Goal: Task Accomplishment & Management: Complete application form

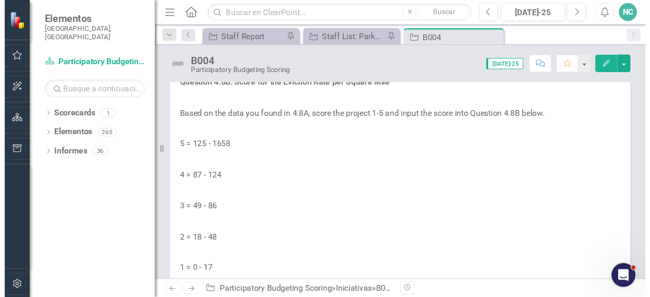
scroll to position [5684, 0]
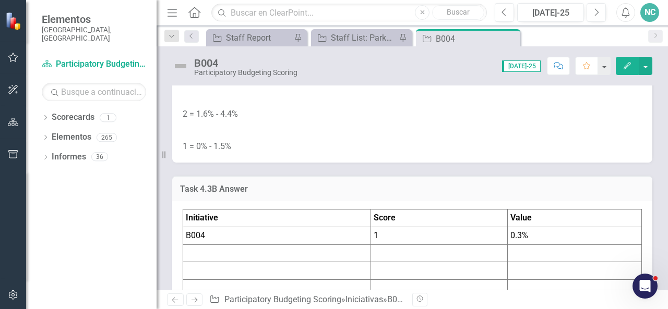
scroll to position [2726, 0]
drag, startPoint x: 404, startPoint y: 182, endPoint x: 414, endPoint y: 114, distance: 68.5
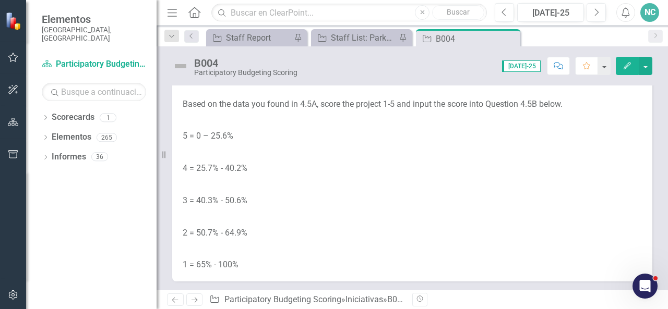
scroll to position [3836, 0]
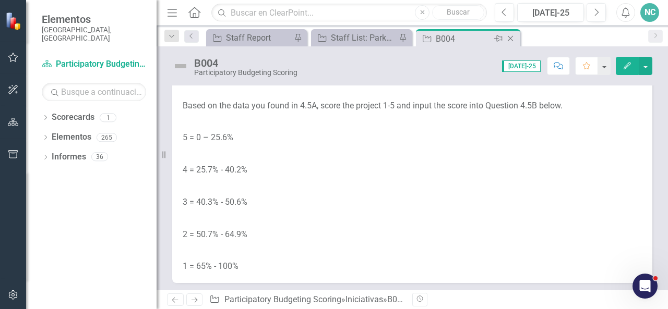
click at [442, 37] on div "B004" at bounding box center [464, 38] width 56 height 13
click at [375, 40] on div "Staff List: Parks/Recreation" at bounding box center [363, 37] width 65 height 13
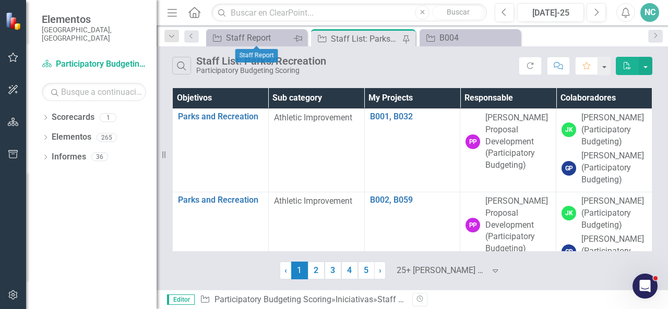
click at [293, 40] on icon "Alfiler" at bounding box center [297, 38] width 8 height 10
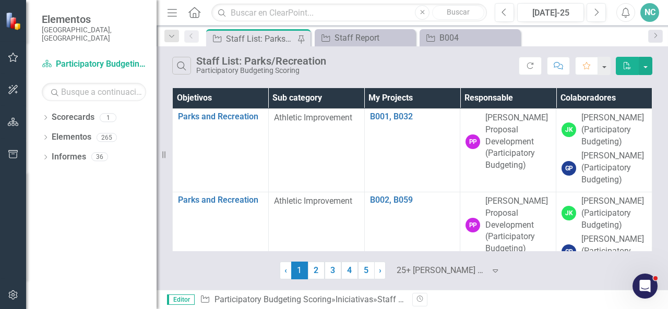
click at [293, 40] on div "Staff List: Parks/Recreation" at bounding box center [260, 38] width 69 height 13
click at [457, 32] on div "B004" at bounding box center [471, 37] width 65 height 13
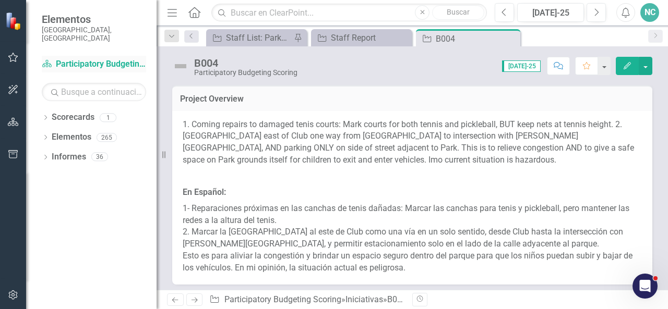
click at [115, 58] on link "Scorecard Participatory Budgeting Scoring" at bounding box center [94, 64] width 104 height 12
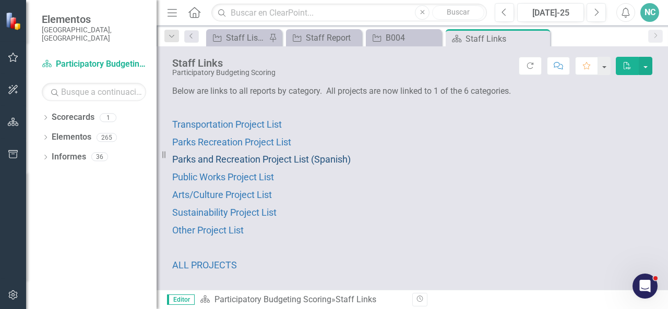
click at [323, 156] on span "Parks and Recreation Project List (Spanish)" at bounding box center [261, 159] width 178 height 11
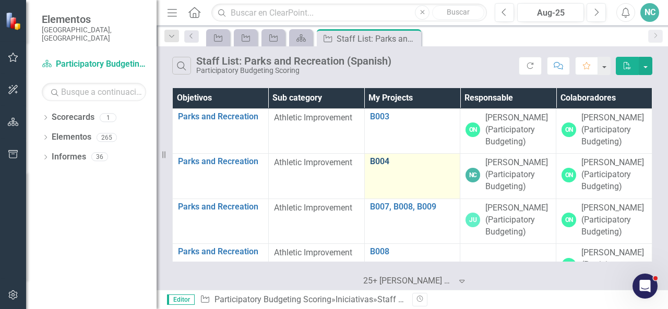
click at [382, 162] on link "B004" at bounding box center [412, 161] width 85 height 9
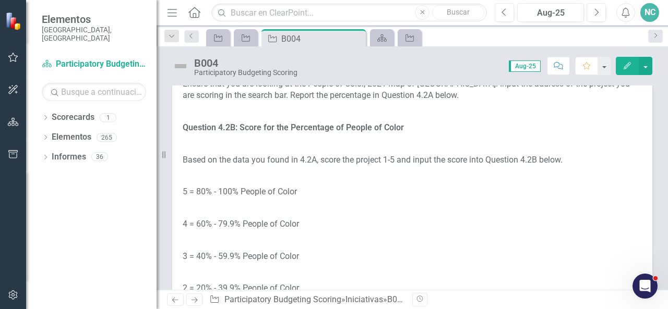
scroll to position [1936, 0]
click at [315, 37] on div "B004" at bounding box center [309, 38] width 56 height 13
click at [293, 35] on div "B004" at bounding box center [309, 38] width 56 height 13
click at [247, 34] on icon "Iniciativa" at bounding box center [245, 38] width 10 height 8
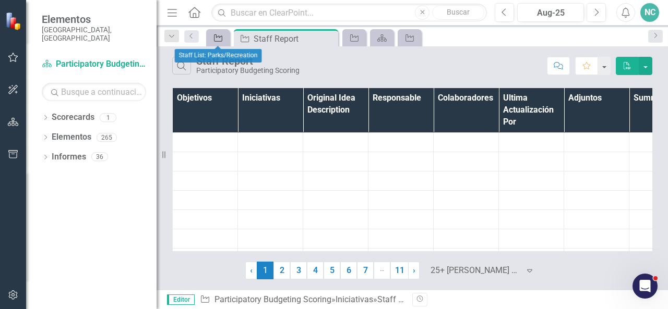
click at [223, 38] on icon "Iniciativa" at bounding box center [218, 38] width 10 height 8
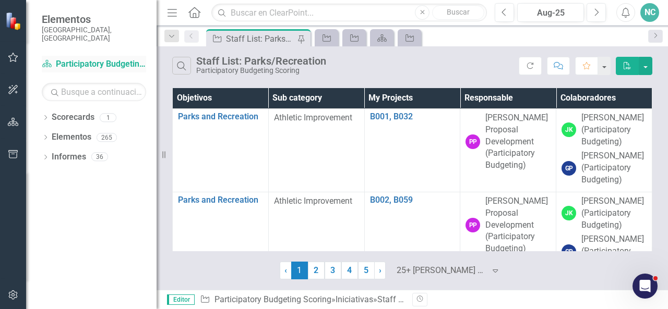
click at [135, 59] on link "Scorecard Participatory Budgeting Scoring" at bounding box center [94, 64] width 104 height 12
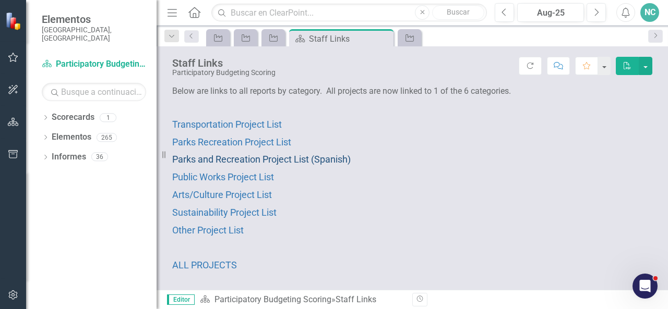
click at [214, 158] on span "Parks and Recreation Project List (Spanish)" at bounding box center [261, 159] width 178 height 11
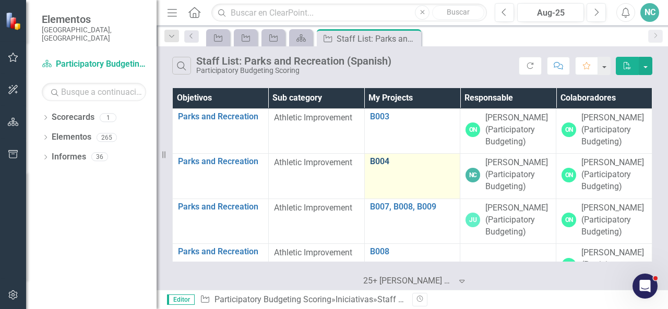
click at [378, 162] on link "B004" at bounding box center [412, 161] width 85 height 9
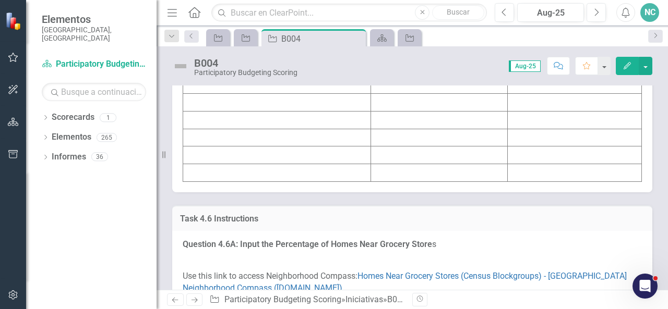
scroll to position [4161, 0]
click at [192, 40] on td at bounding box center [277, 31] width 188 height 18
click at [194, 40] on td at bounding box center [277, 31] width 188 height 18
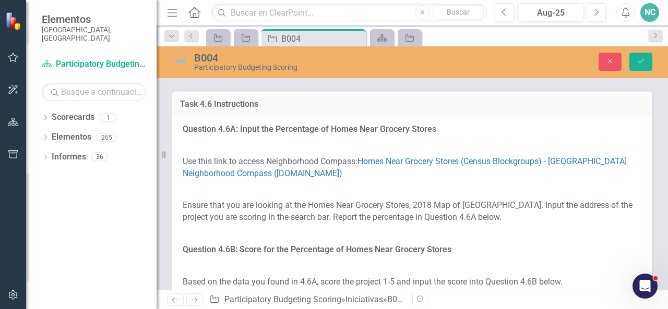
type textarea "<table border="1"> <colgroup> <col> <col> <col> </colgroup> <tbody> <tr> <td><s…"
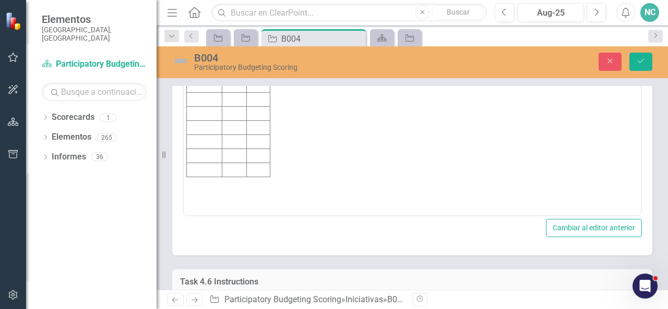
scroll to position [0, 0]
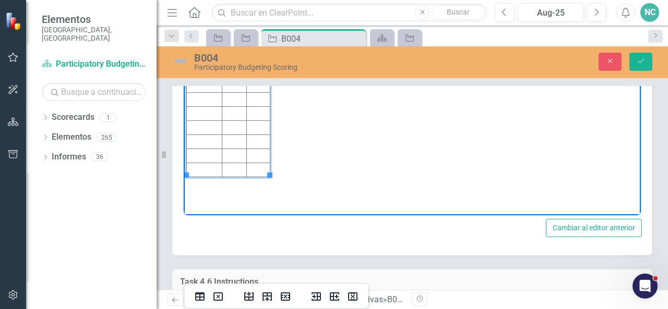
click at [192, 56] on td "Rich Text Area. Press ALT-0 for help." at bounding box center [204, 58] width 35 height 14
click at [229, 56] on td "Rich Text Area. Press ALT-0 for help." at bounding box center [234, 58] width 25 height 14
click at [256, 56] on td "Rich Text Area. Press ALT-0 for help." at bounding box center [258, 58] width 23 height 14
click at [639, 62] on icon "Guardar" at bounding box center [640, 60] width 9 height 7
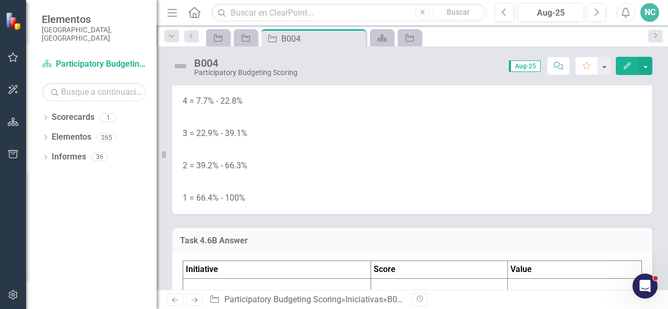
scroll to position [4520, 0]
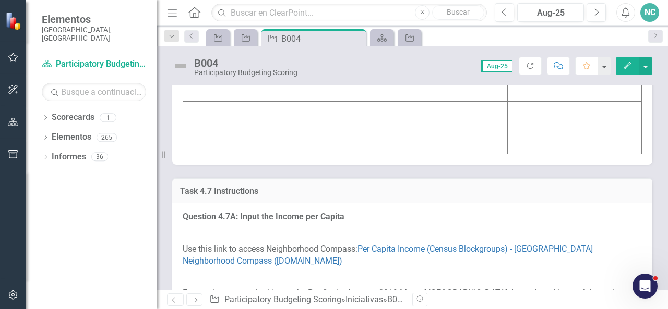
scroll to position [4806, 0]
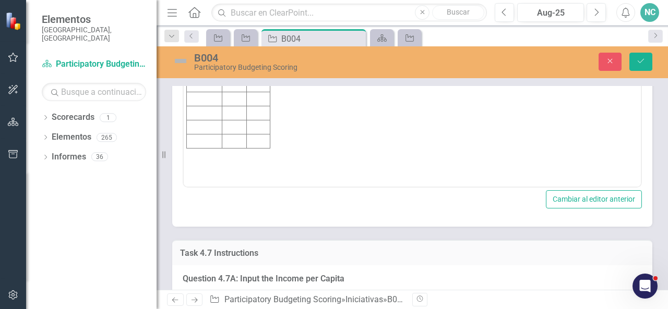
scroll to position [0, 0]
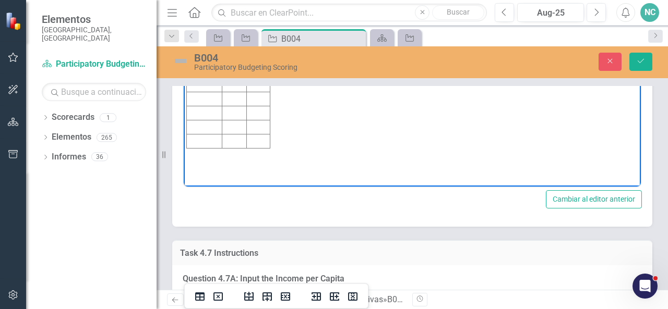
click at [191, 26] on td "Rich Text Area. Press ALT-0 for help." at bounding box center [204, 29] width 35 height 14
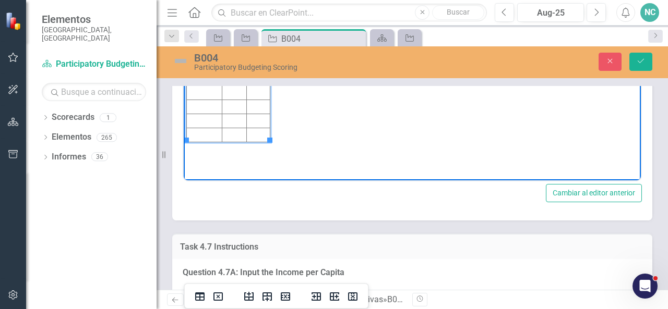
scroll to position [4813, 0]
click at [228, 20] on td "Rich Text Area. Press ALT-0 for help." at bounding box center [234, 22] width 25 height 14
click at [256, 19] on td "Rich Text Area. Press ALT-0 for help." at bounding box center [258, 22] width 23 height 14
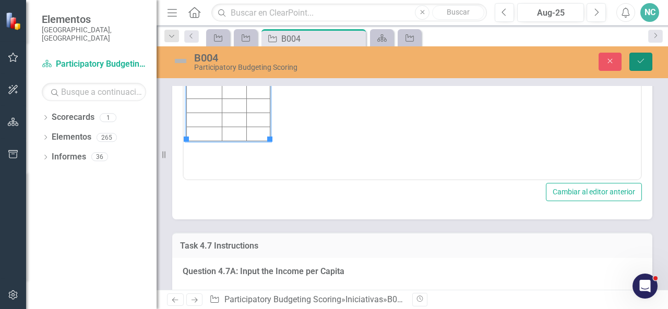
click at [642, 63] on icon "Guardar" at bounding box center [640, 60] width 9 height 7
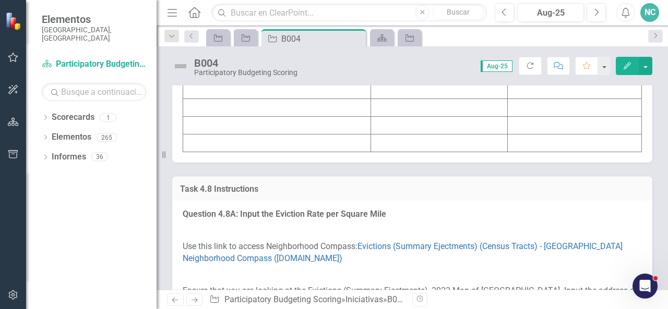
scroll to position [5423, 0]
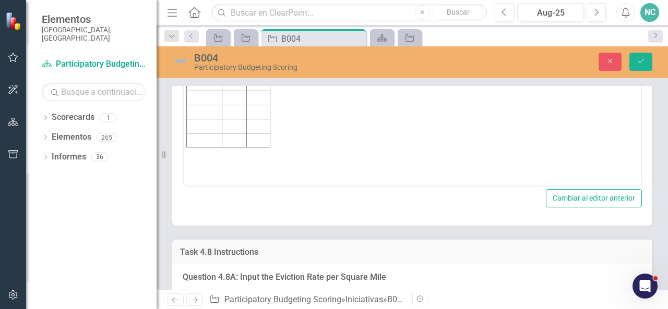
scroll to position [0, 0]
click at [194, 25] on td "Rich Text Area. Press ALT-0 for help." at bounding box center [204, 27] width 35 height 14
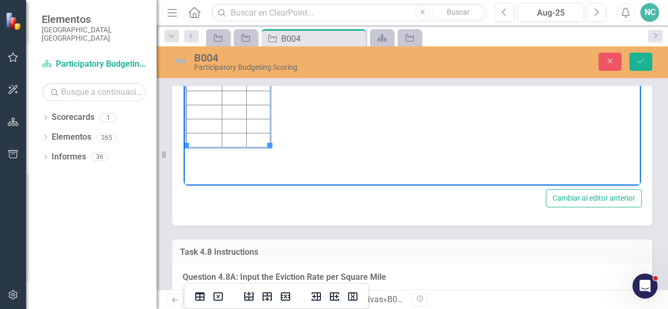
click at [231, 23] on td "Rich Text Area. Press ALT-0 for help." at bounding box center [234, 27] width 25 height 14
click at [257, 24] on td "Rich Text Area. Press ALT-0 for help." at bounding box center [258, 27] width 23 height 14
click at [248, 25] on td "54629" at bounding box center [259, 27] width 25 height 14
click at [259, 27] on td "$54629" at bounding box center [261, 27] width 29 height 14
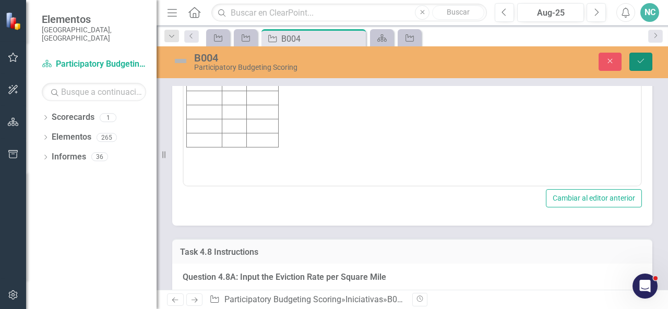
click at [639, 61] on icon "Guardar" at bounding box center [640, 60] width 9 height 7
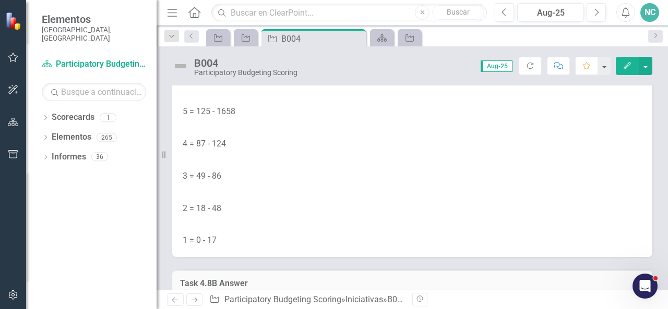
scroll to position [5715, 0]
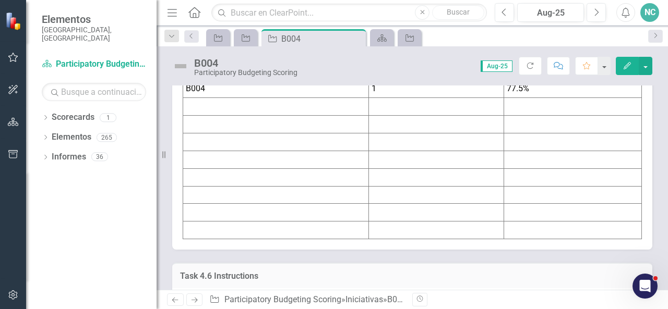
scroll to position [4103, 0]
click at [646, 287] on icon "Open Intercom Messenger" at bounding box center [644, 286] width 7 height 8
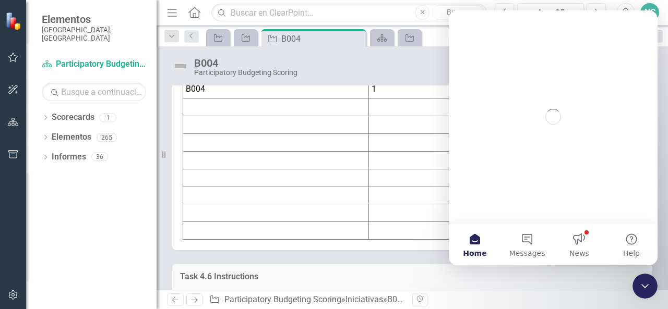
scroll to position [0, 0]
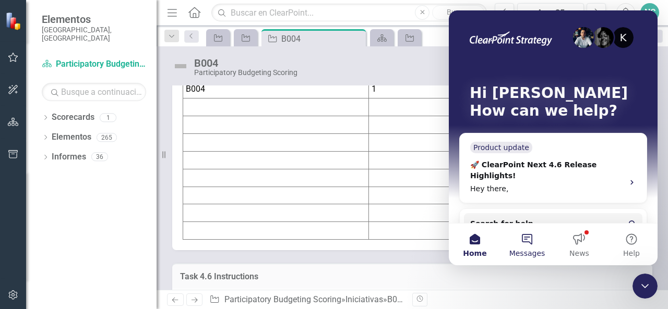
click at [525, 239] on button "Messages" at bounding box center [527, 245] width 52 height 42
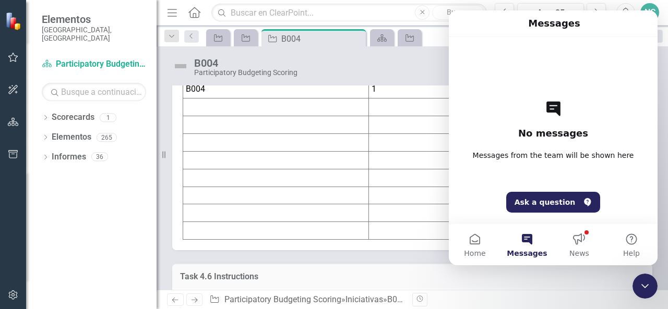
click at [477, 135] on div "No messages Messages from the team will be shown here Ask a question" at bounding box center [553, 130] width 172 height 186
click at [577, 237] on button "News" at bounding box center [579, 245] width 52 height 42
